Goal: Information Seeking & Learning: Learn about a topic

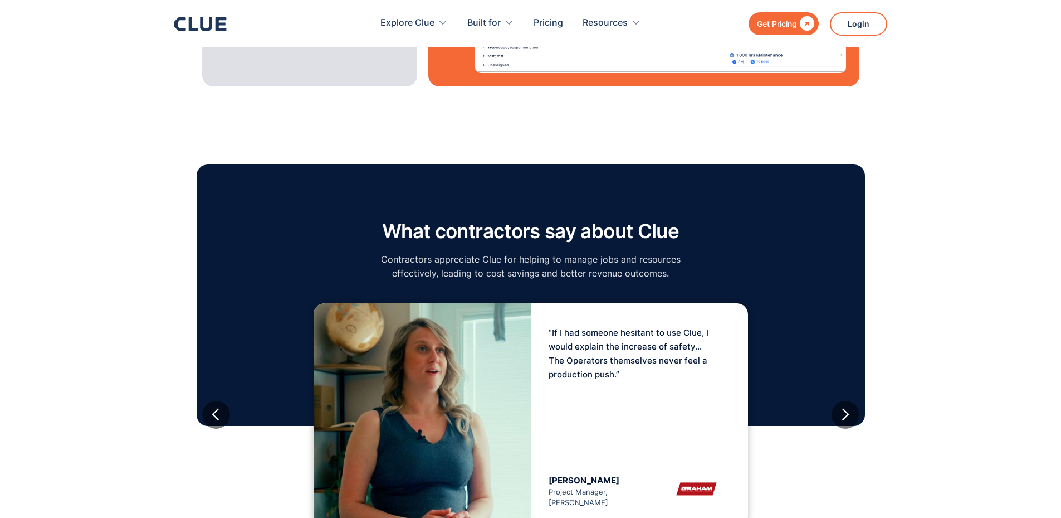
scroll to position [1727, 0]
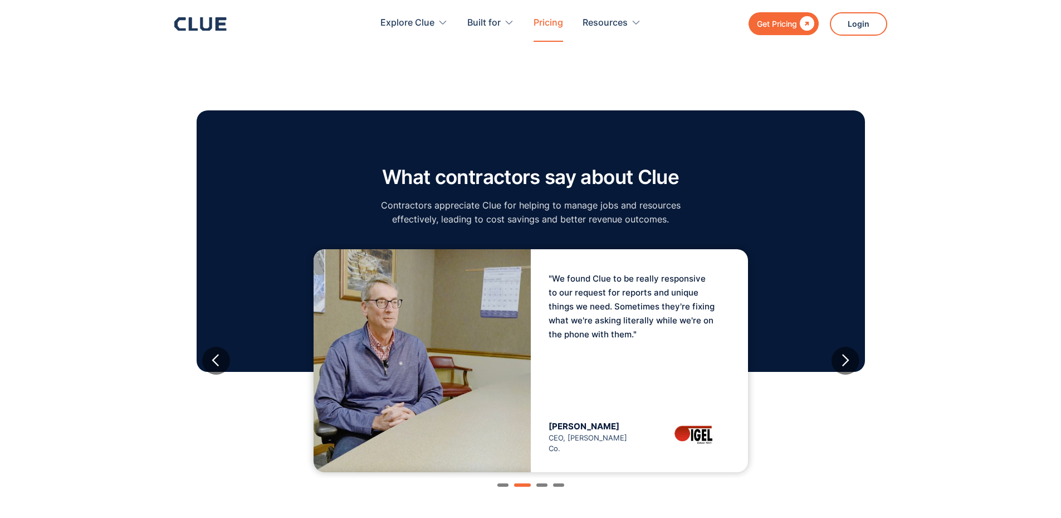
click at [553, 18] on link "Pricing" at bounding box center [549, 23] width 30 height 35
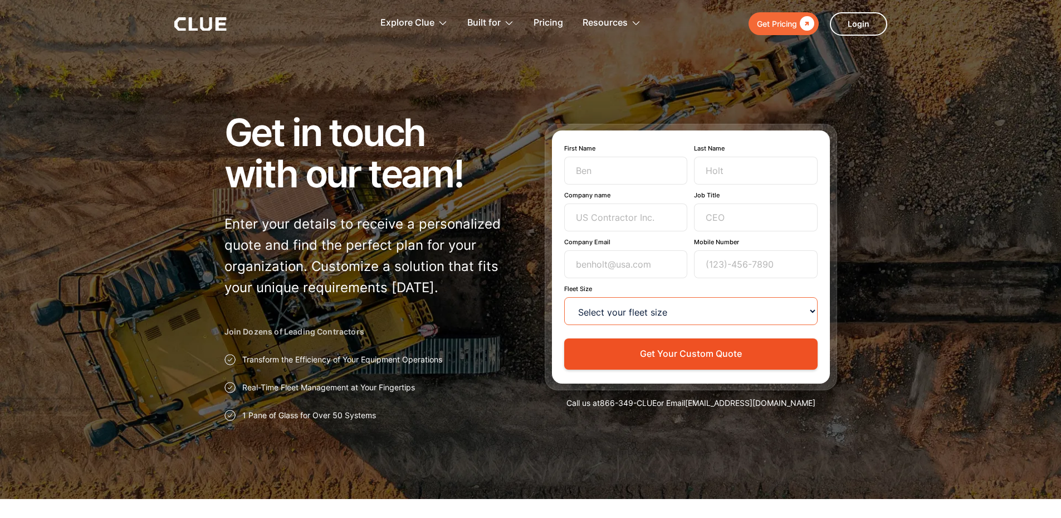
click at [617, 304] on select "Select your fleet size <15 15-99 100-499 500-999 >1000" at bounding box center [690, 311] width 253 height 28
